Goal: Information Seeking & Learning: Stay updated

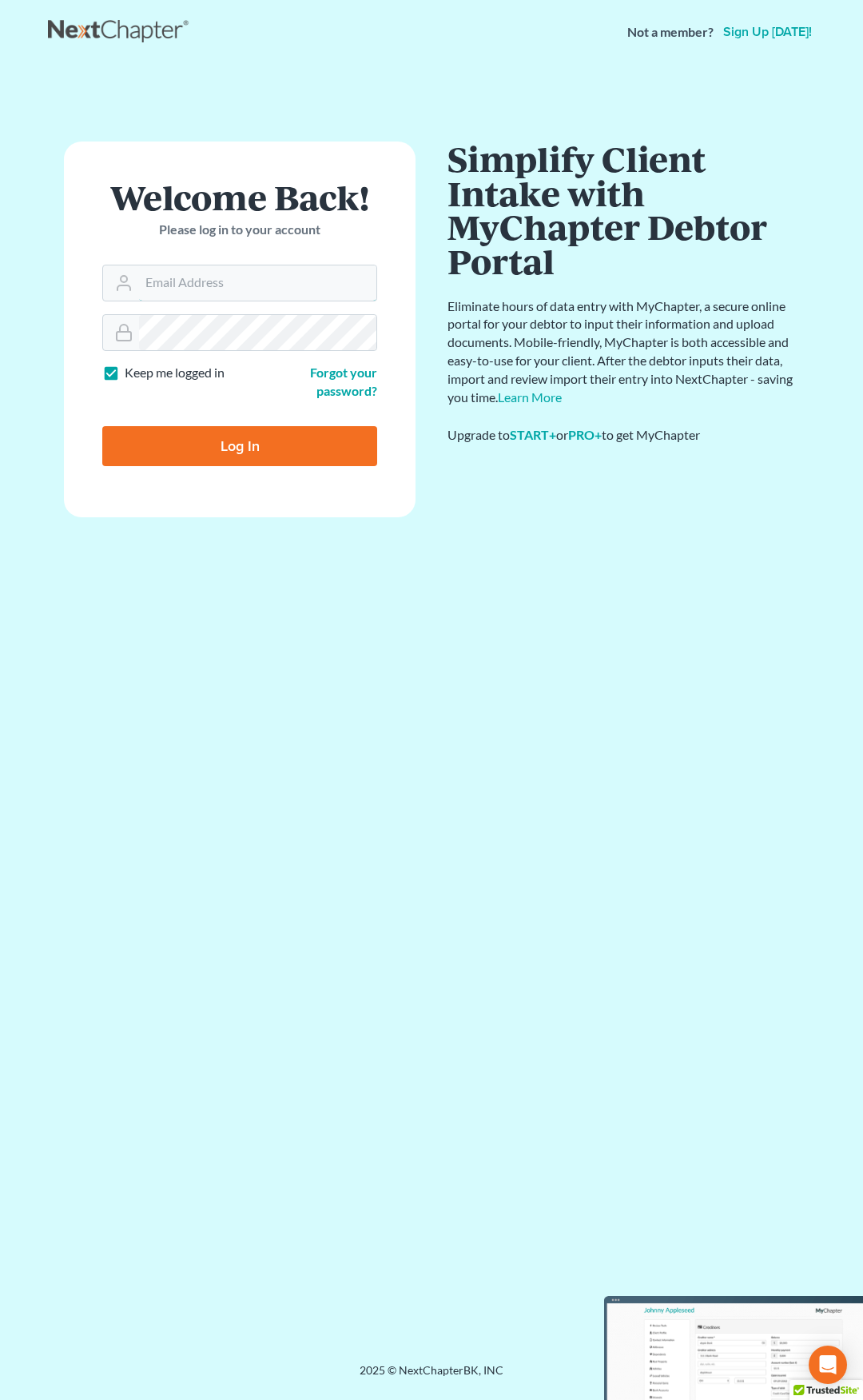
type input "ebuck@lincolnlegal.org"
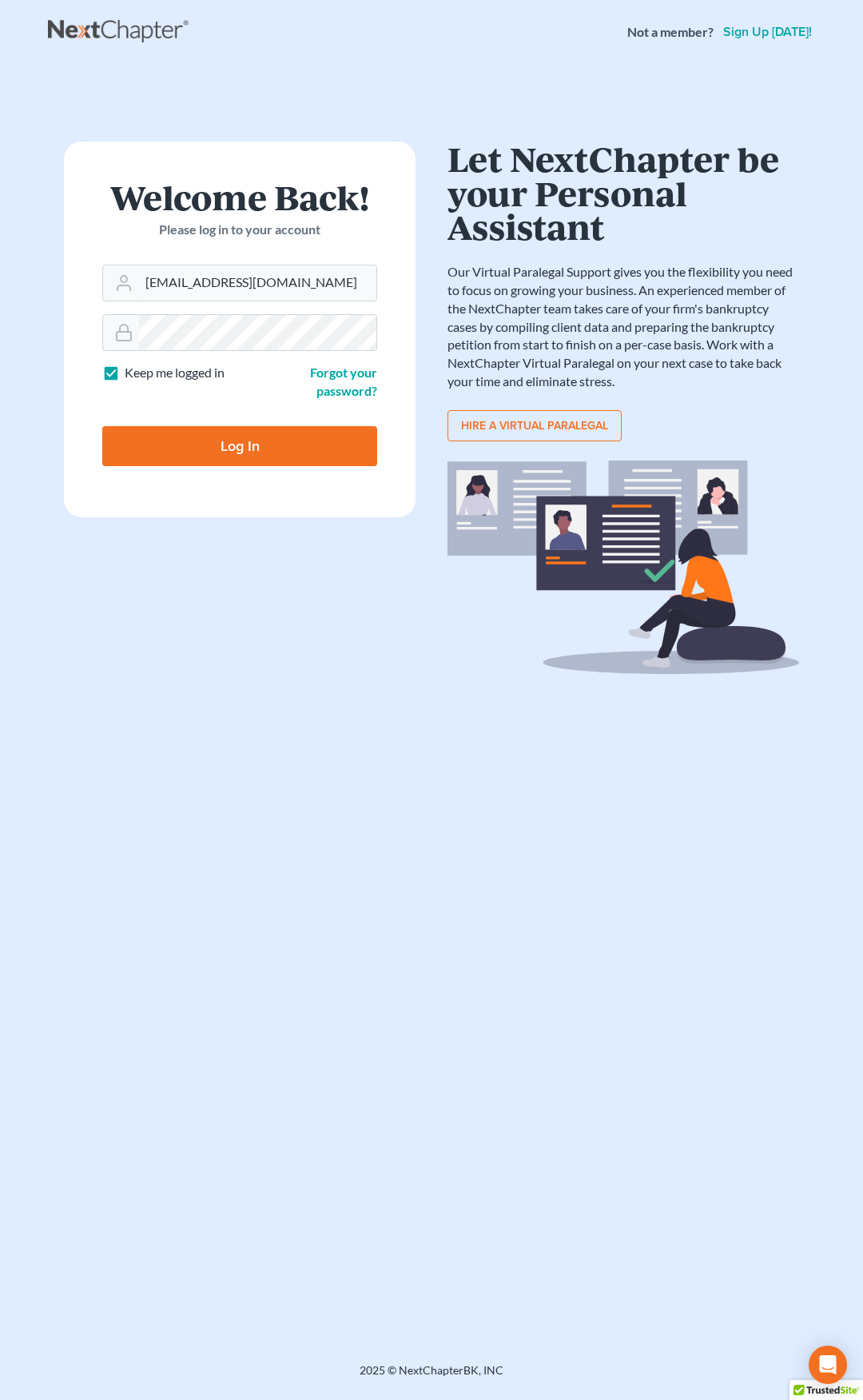
click at [189, 453] on input "Log In" at bounding box center [240, 445] width 275 height 40
type input "Thinking..."
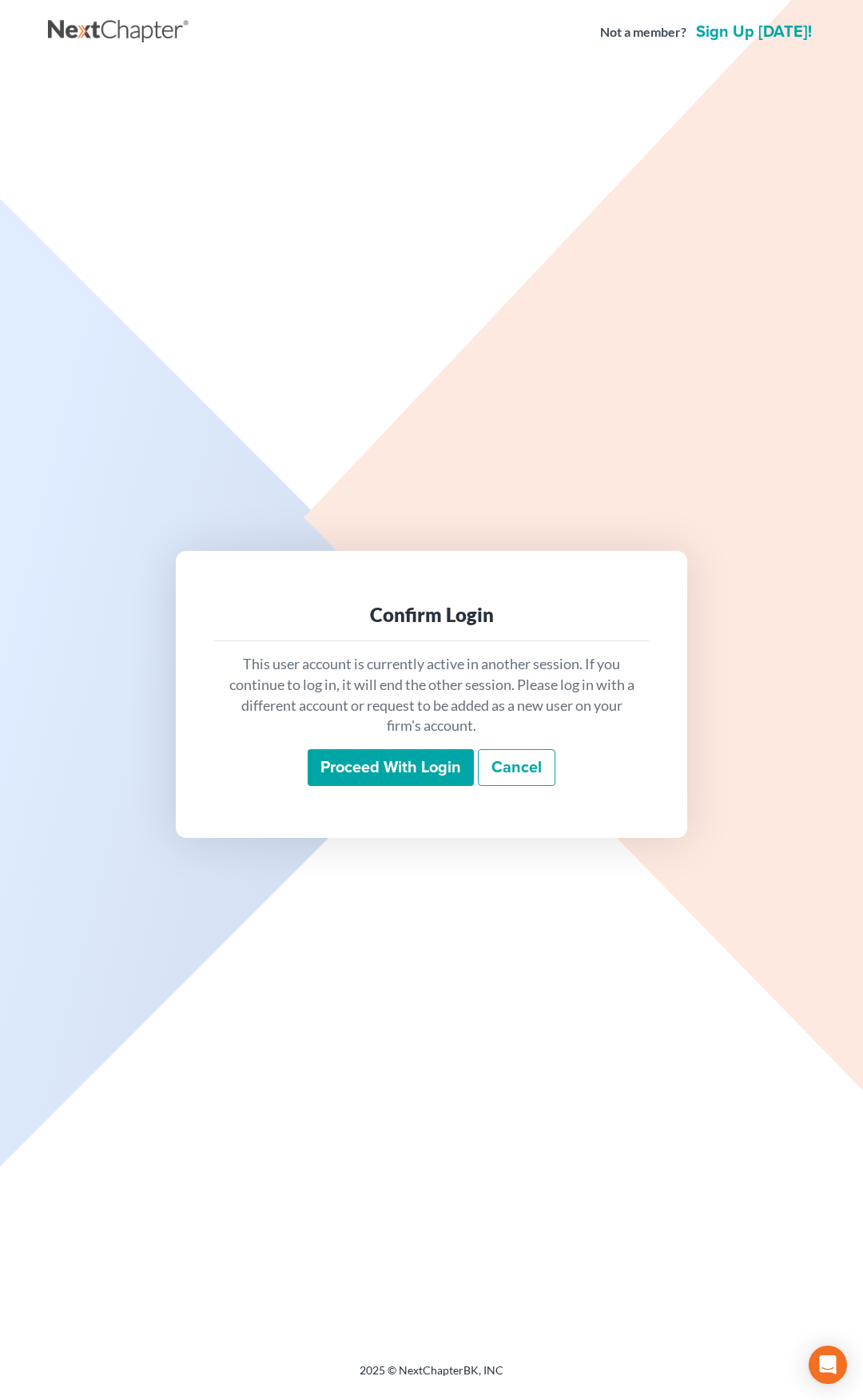
click at [339, 759] on input "Proceed with login" at bounding box center [391, 767] width 166 height 37
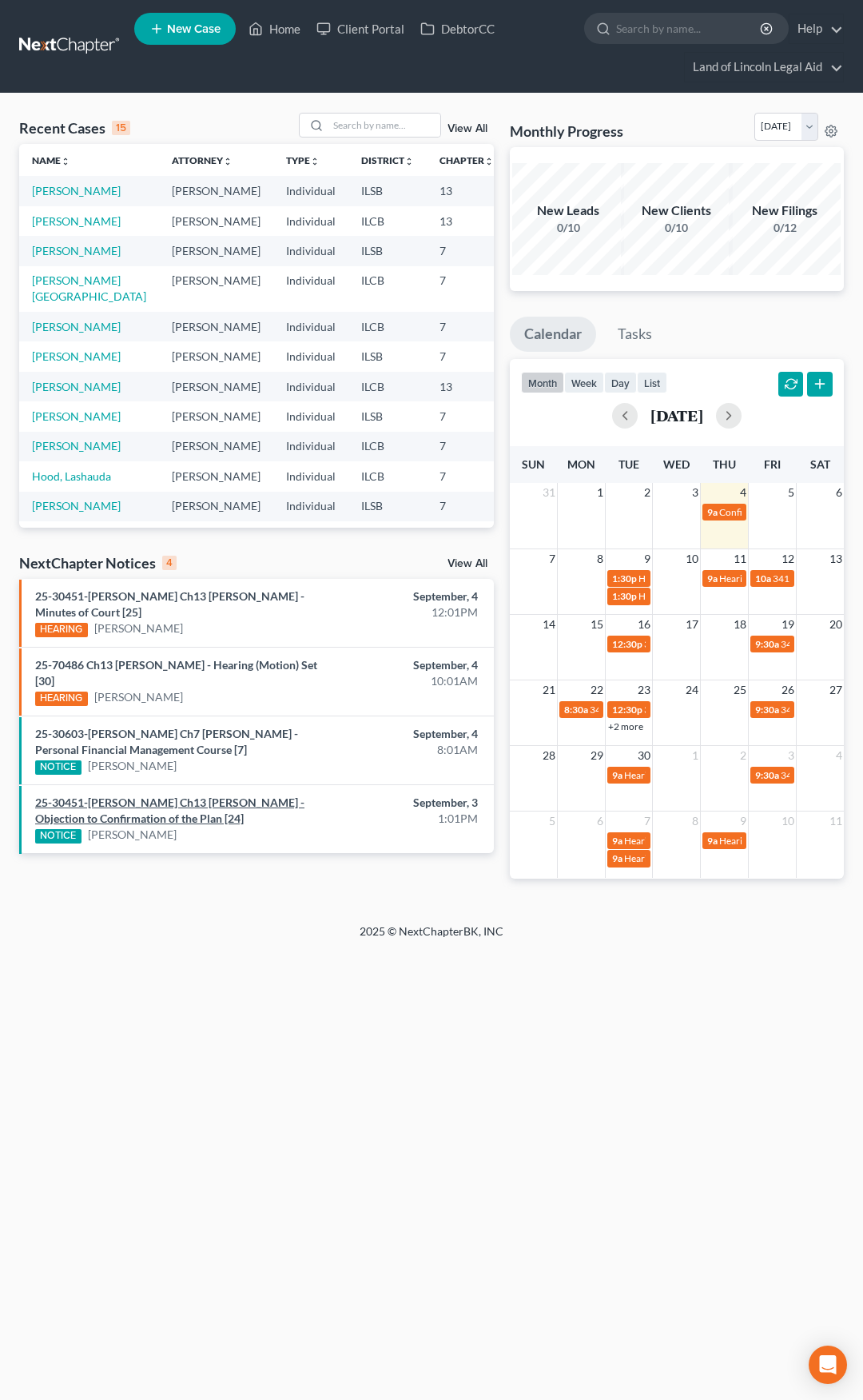
click at [215, 801] on link "25-30451-mel Ch13 Aaron C Campbell - Objection to Confirmation of the Plan [24]" at bounding box center [170, 810] width 269 height 30
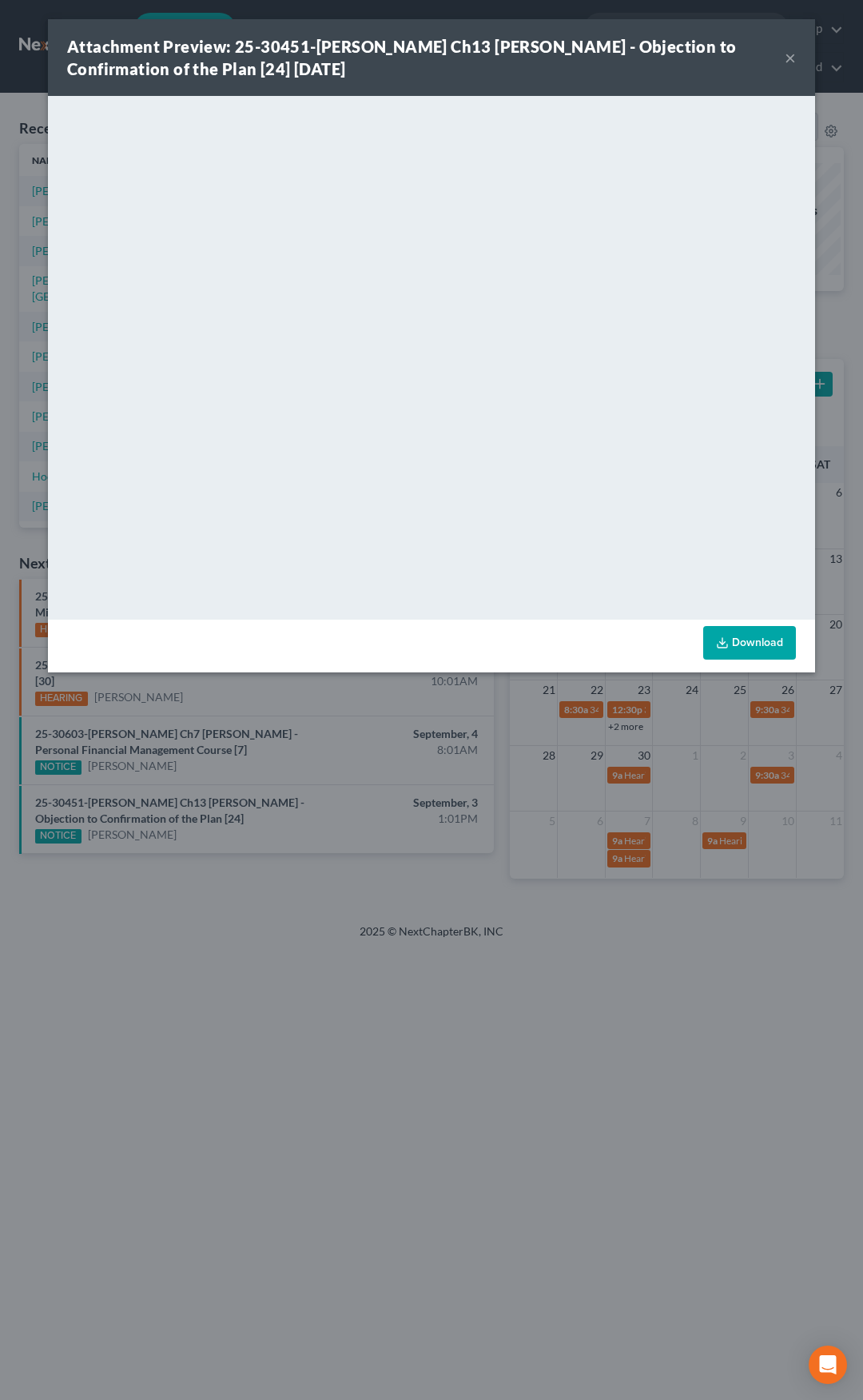
click at [789, 66] on button "×" at bounding box center [790, 57] width 11 height 19
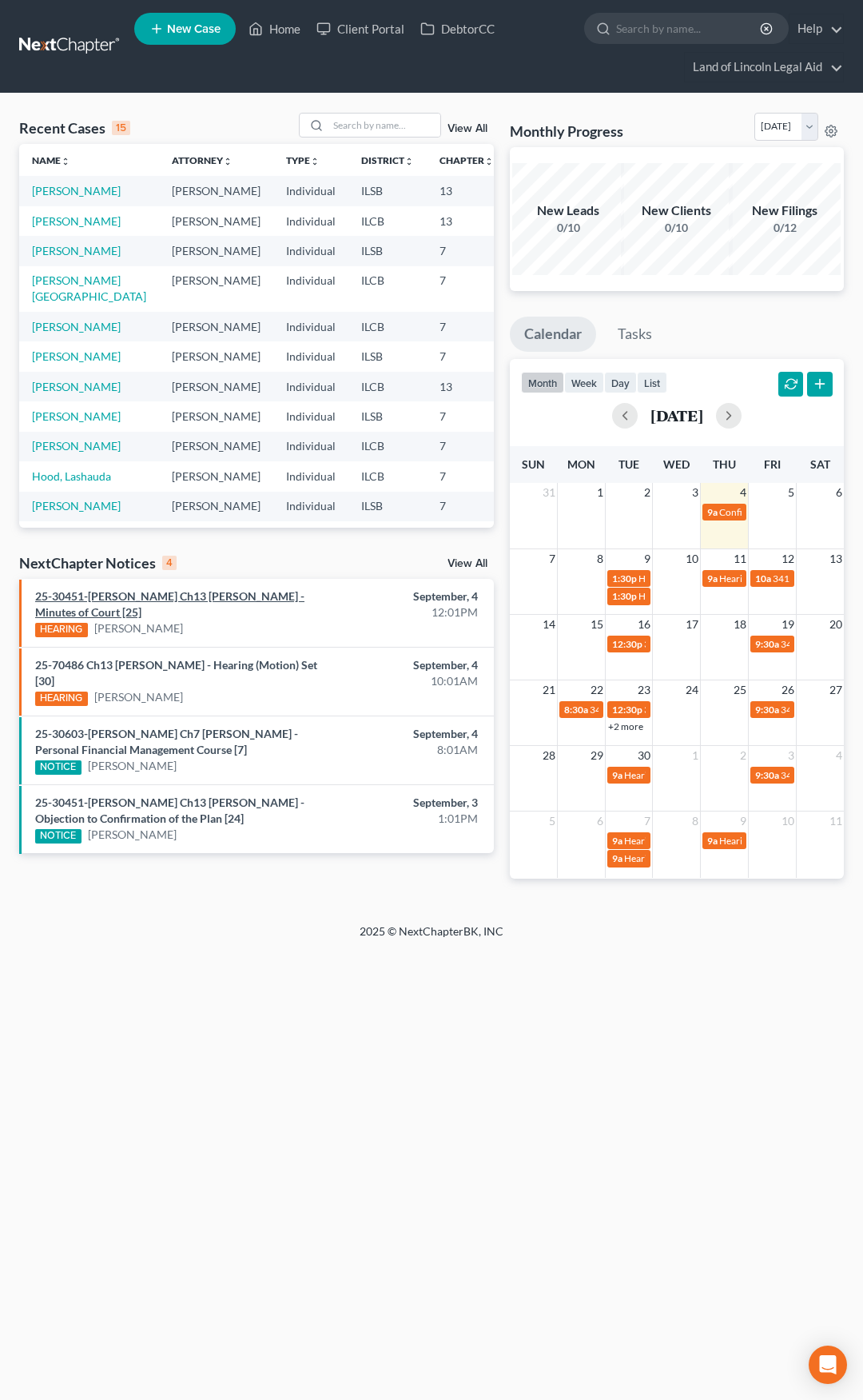
click at [215, 598] on link "25-30451-mel Ch13 Aaron C Campbell - Minutes of Court [25]" at bounding box center [170, 603] width 269 height 30
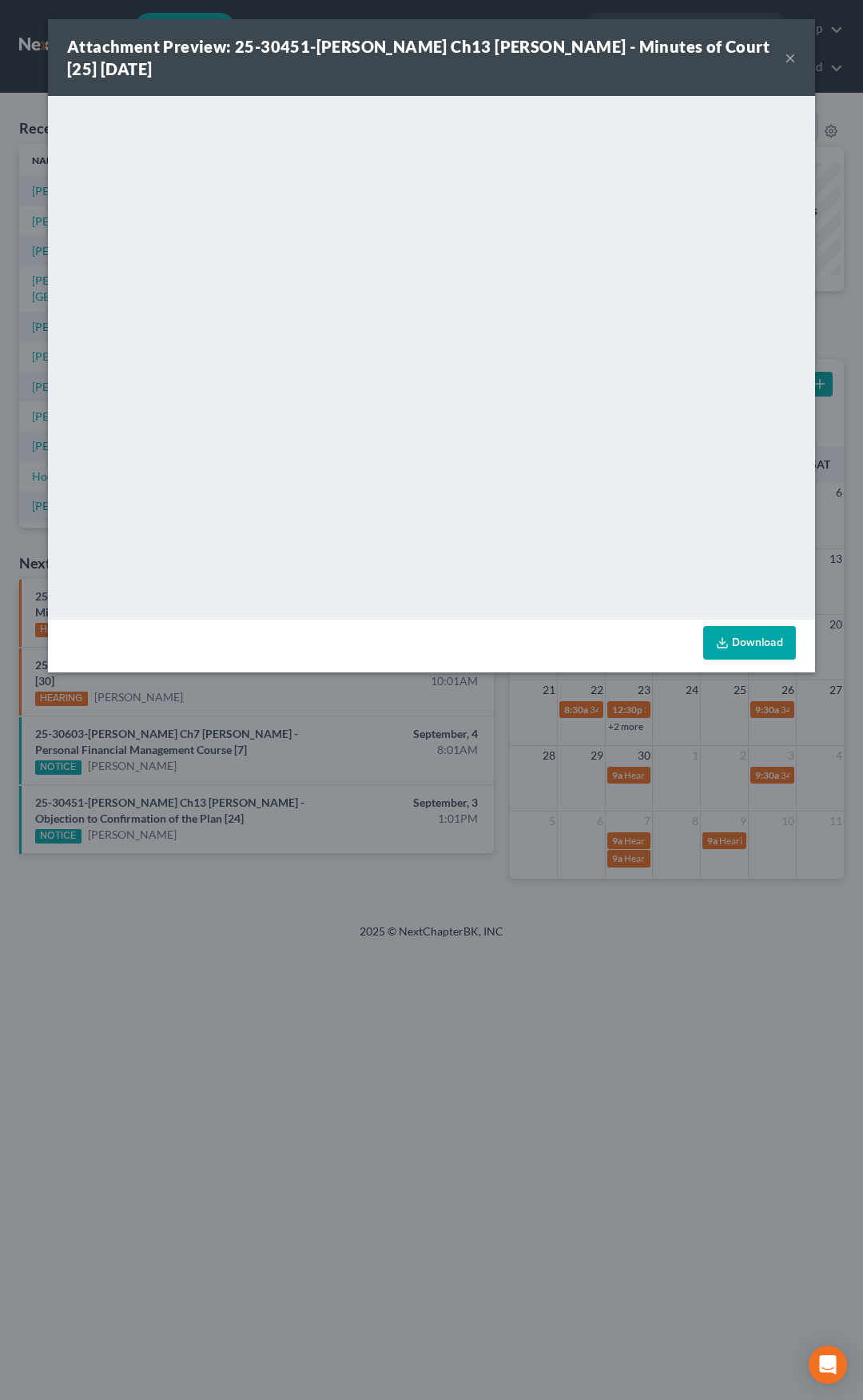
click at [787, 55] on button "×" at bounding box center [790, 57] width 11 height 19
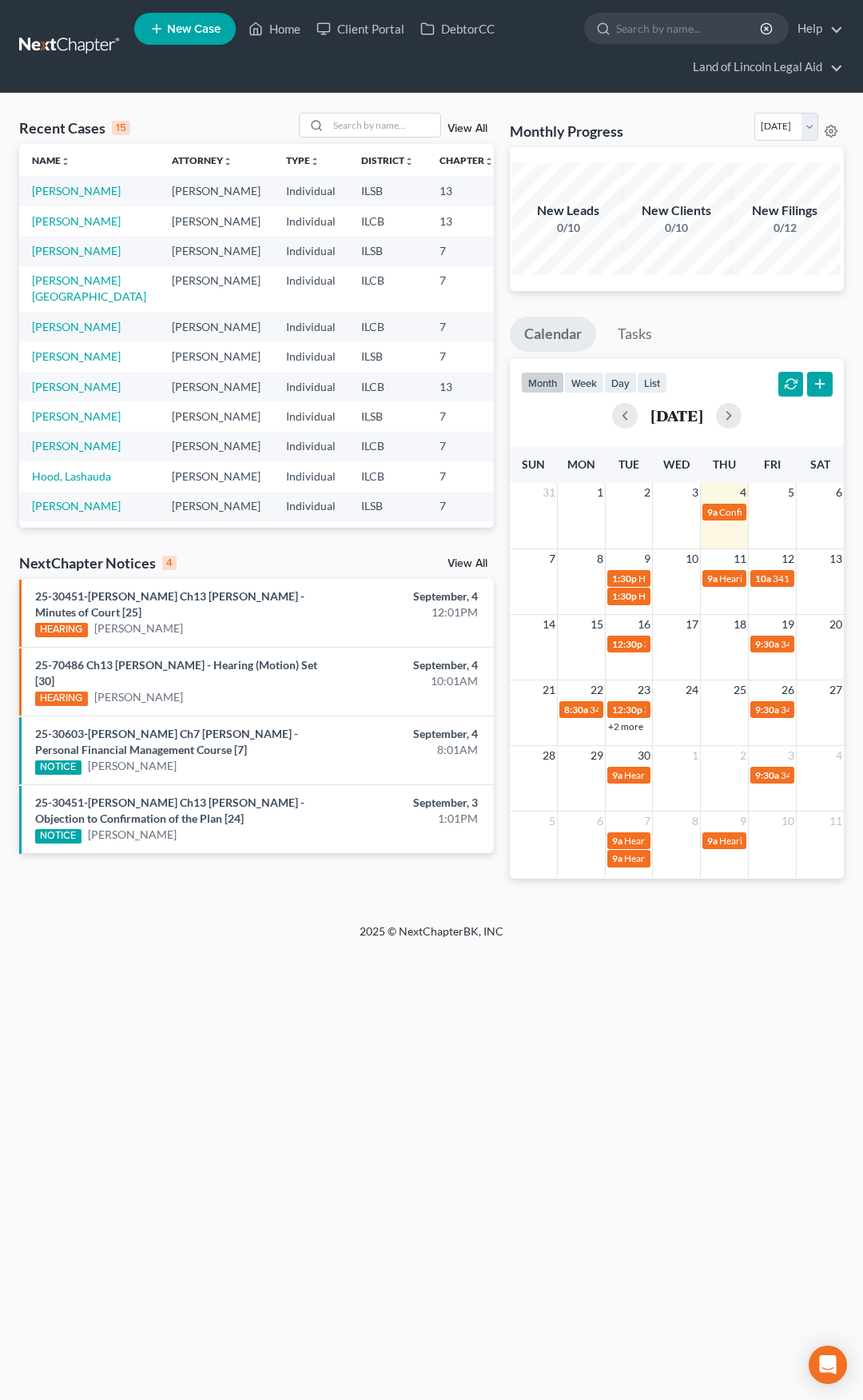
click at [471, 563] on link "View All" at bounding box center [467, 563] width 40 height 11
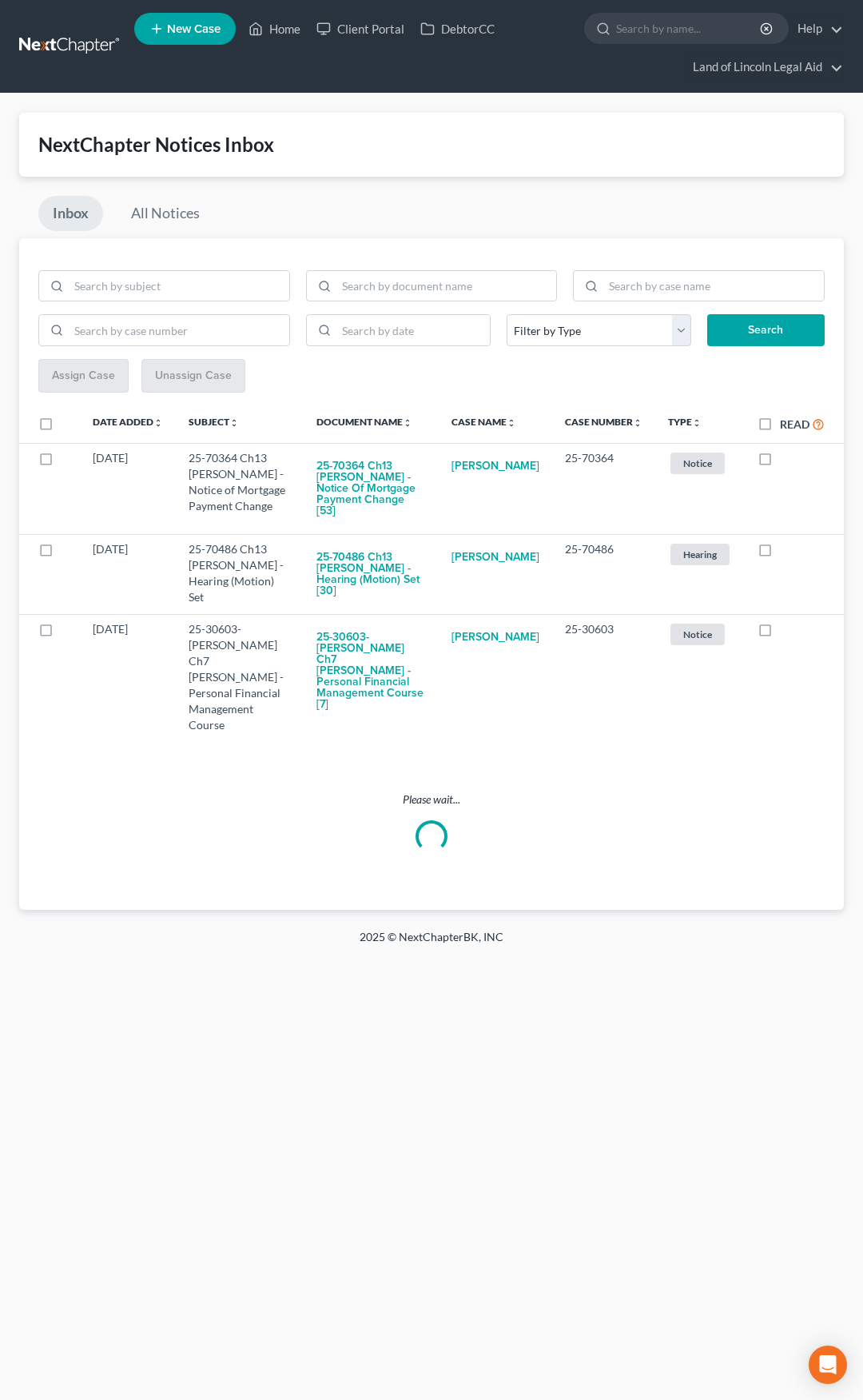
click at [780, 423] on label "Read" at bounding box center [803, 424] width 45 height 18
click at [787, 423] on input "Read" at bounding box center [792, 420] width 11 height 11
checkbox input "true"
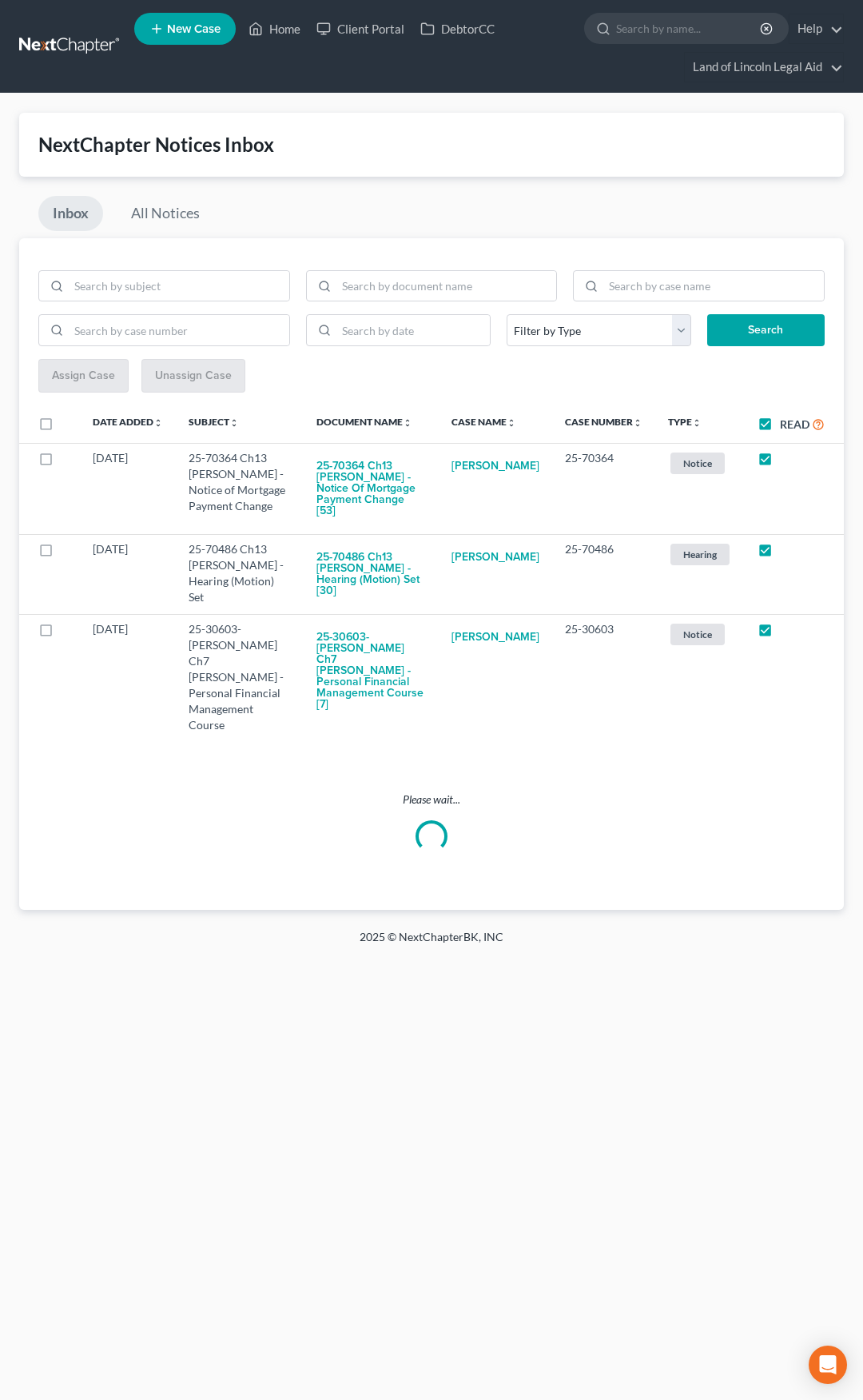
checkbox input "true"
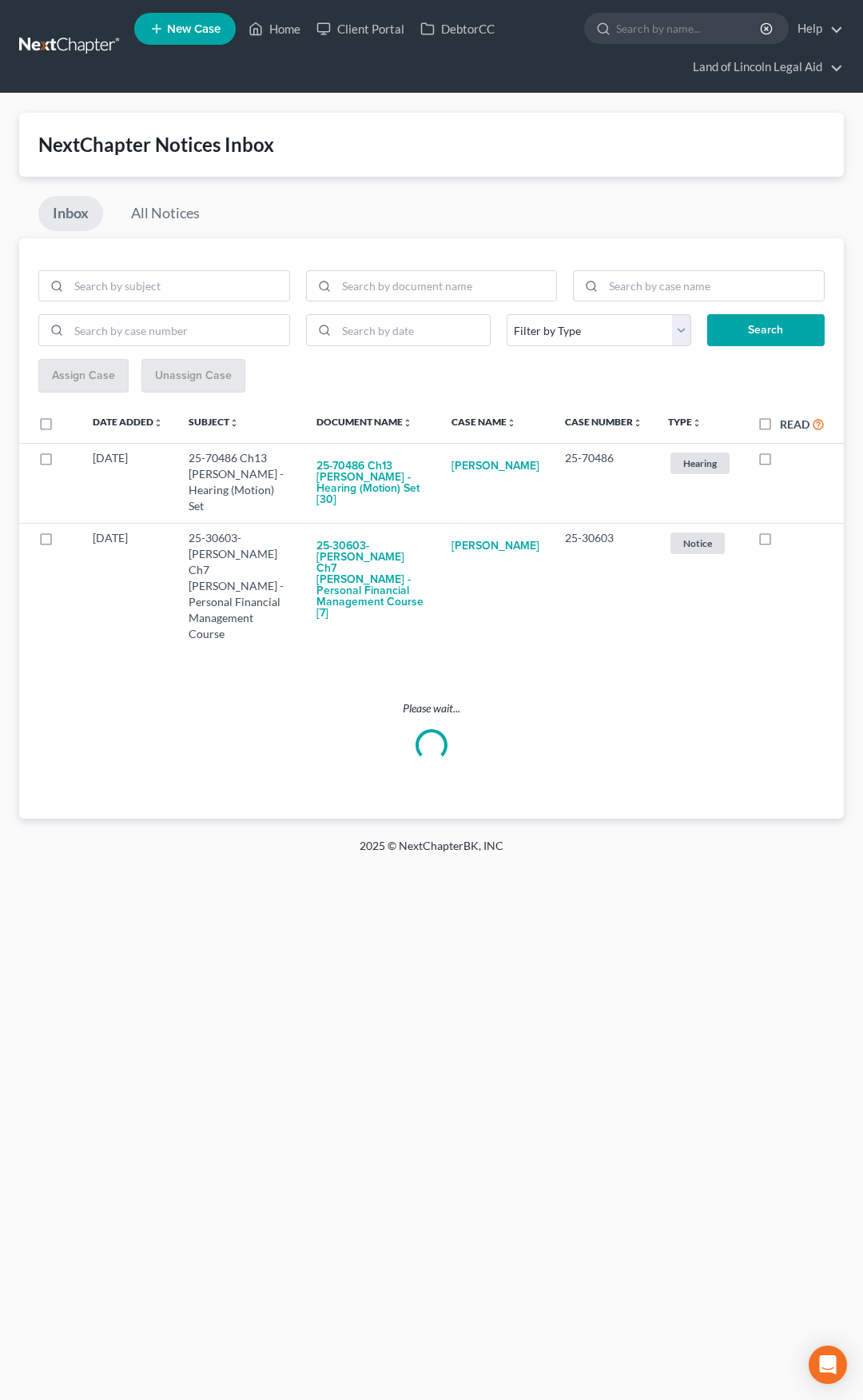
click at [69, 52] on link at bounding box center [70, 47] width 102 height 29
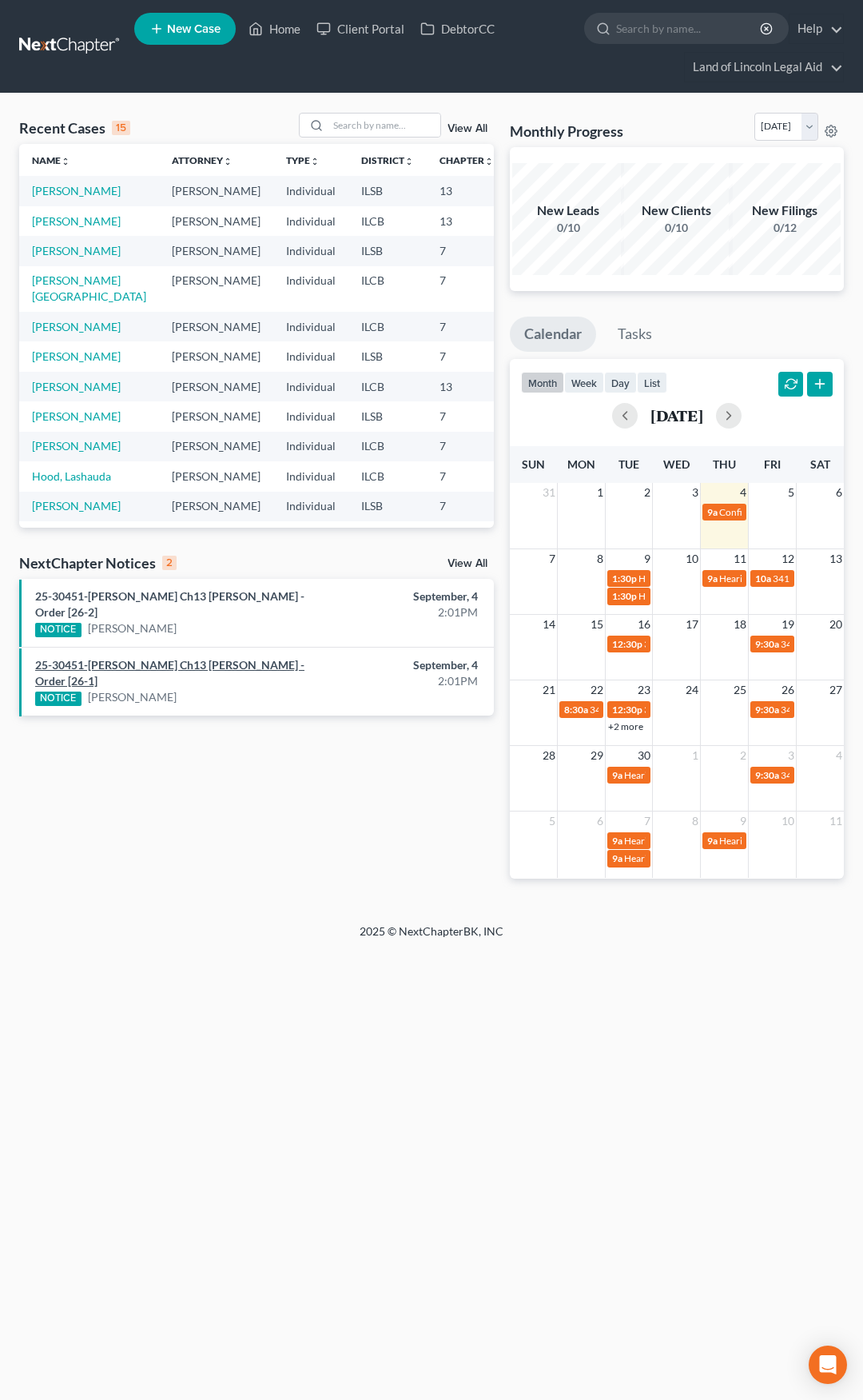
click at [213, 658] on link "25-30451-[PERSON_NAME] Ch13 [PERSON_NAME] - Order [26-1]" at bounding box center [170, 673] width 269 height 30
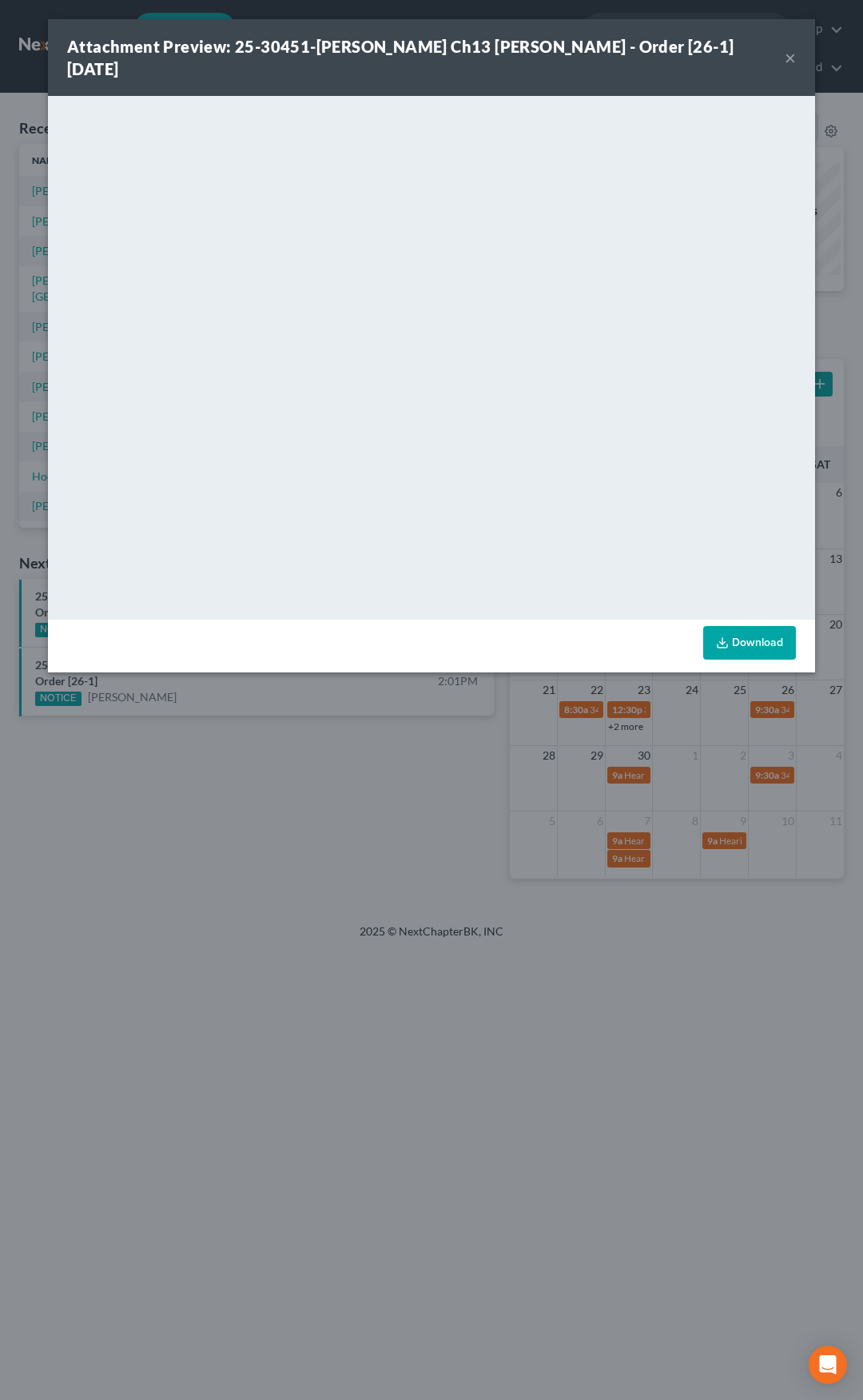
click at [793, 48] on button "×" at bounding box center [790, 57] width 11 height 19
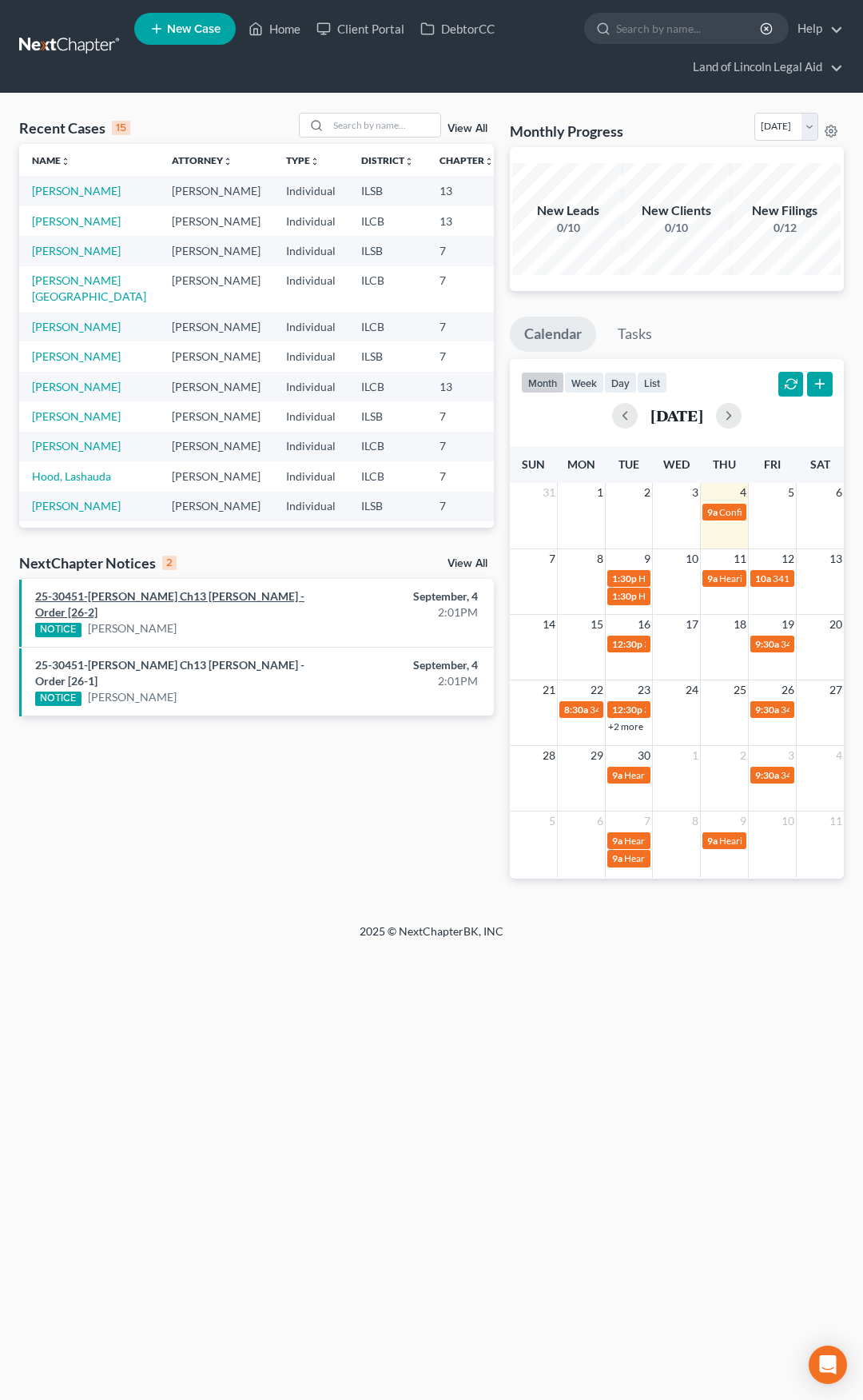
click at [238, 601] on link "25-30451-[PERSON_NAME] Ch13 [PERSON_NAME] - Order [26-2]" at bounding box center [170, 603] width 269 height 30
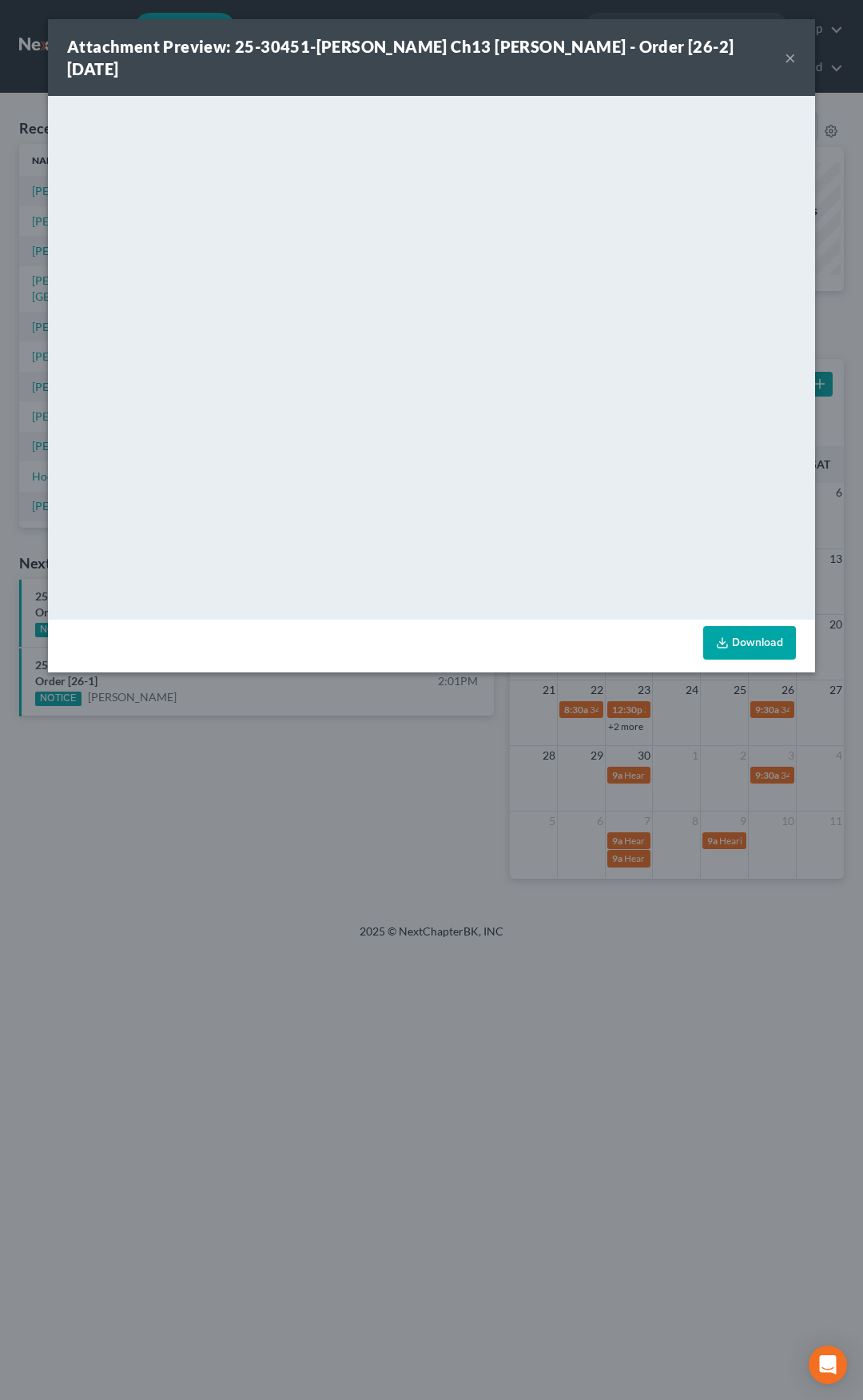
click at [796, 48] on button "×" at bounding box center [790, 57] width 11 height 19
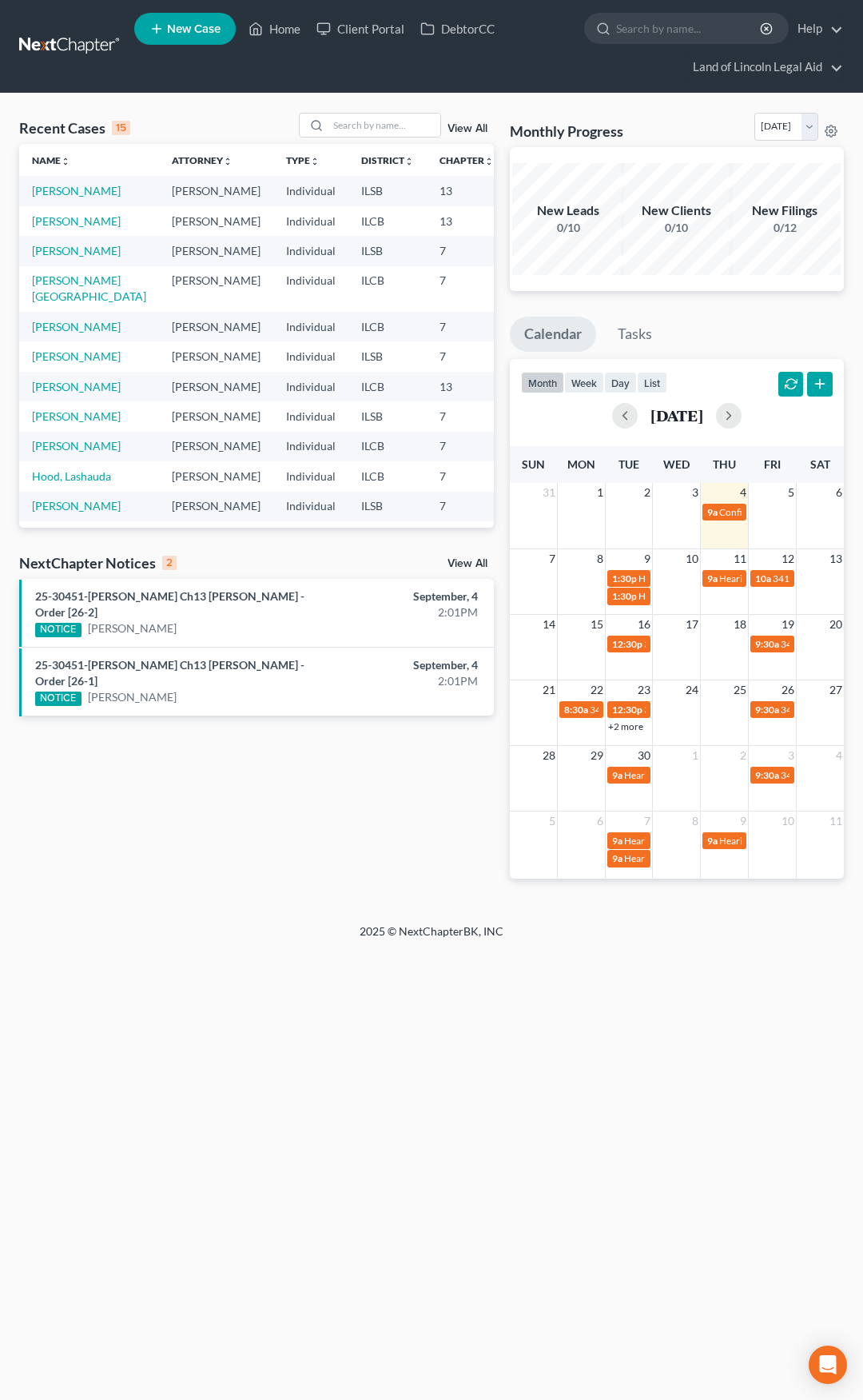
click at [63, 48] on link at bounding box center [70, 47] width 102 height 29
